Goal: Find specific page/section: Find specific page/section

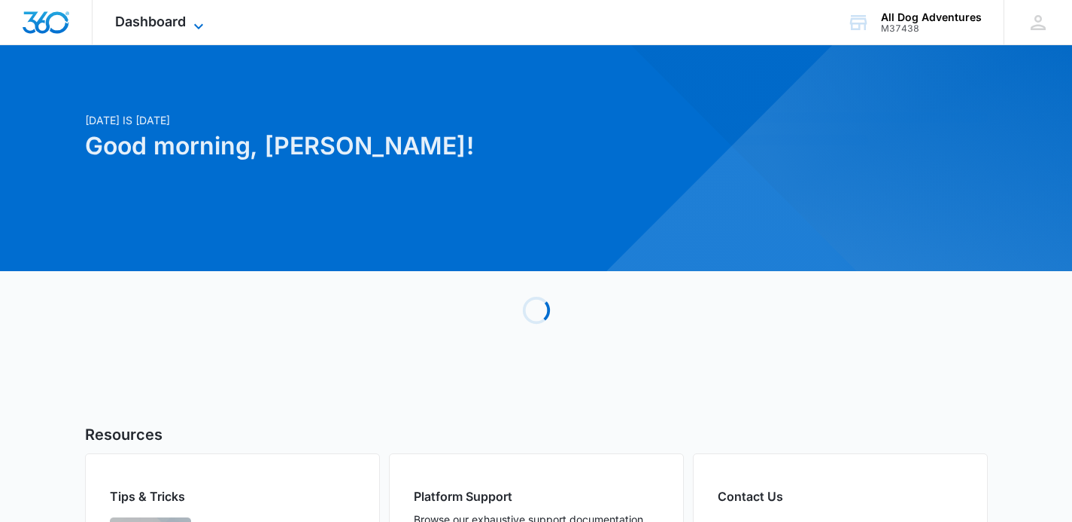
click at [196, 29] on icon at bounding box center [199, 26] width 18 height 18
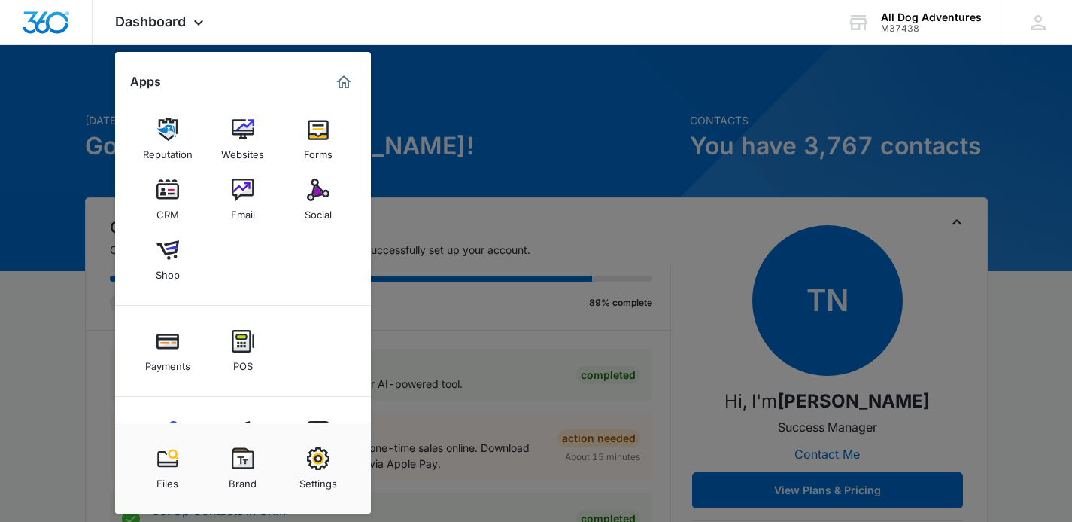
click at [239, 205] on div "Email" at bounding box center [243, 211] width 24 height 20
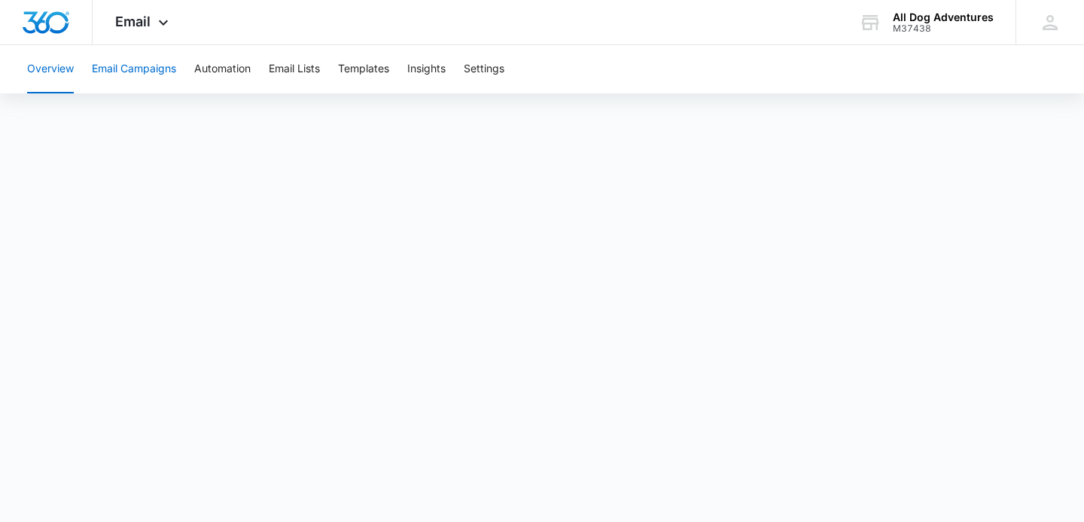
click at [151, 63] on button "Email Campaigns" at bounding box center [134, 69] width 84 height 48
click at [377, 62] on button "Templates" at bounding box center [363, 69] width 51 height 48
